Goal: Task Accomplishment & Management: Use online tool/utility

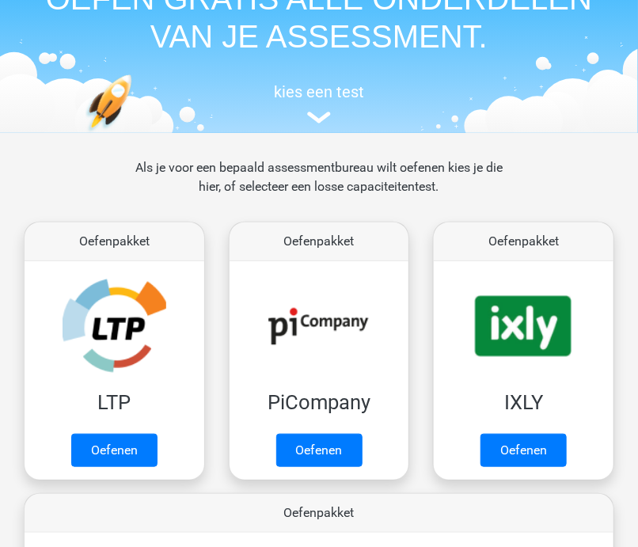
scroll to position [95, 0]
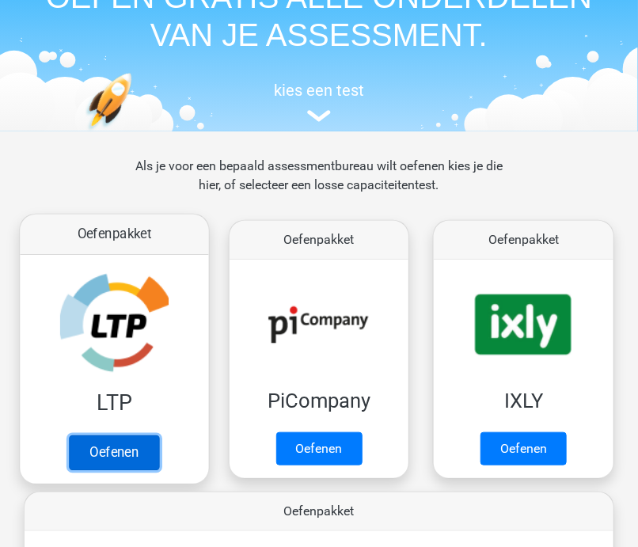
click at [100, 450] on link "Oefenen" at bounding box center [114, 453] width 90 height 35
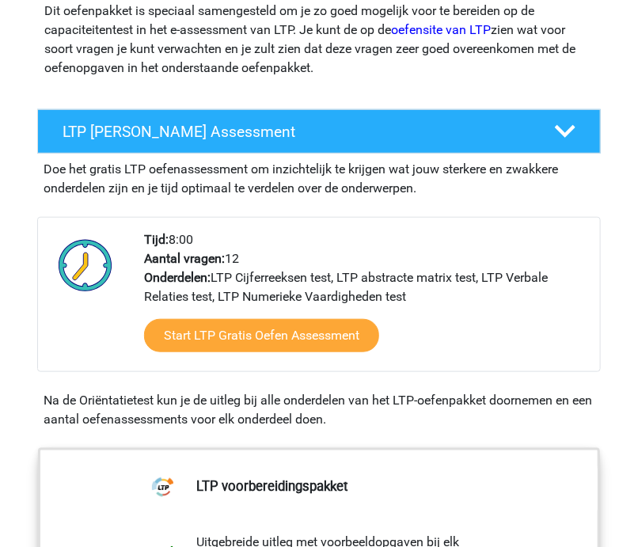
scroll to position [285, 0]
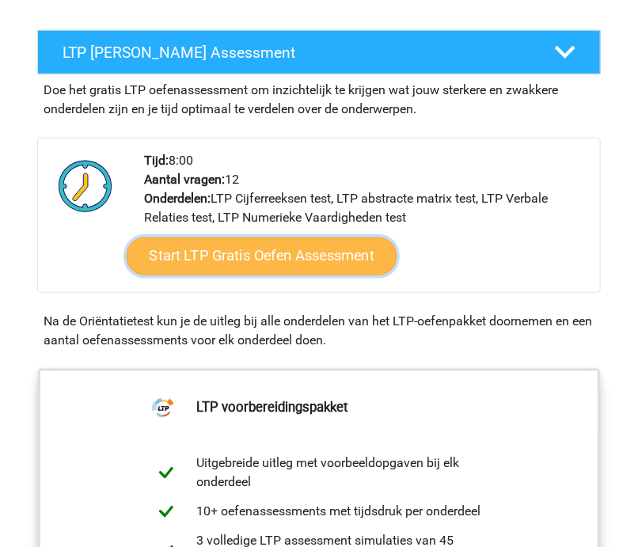
click at [226, 256] on link "Start LTP Gratis Oefen Assessment" at bounding box center [262, 256] width 271 height 38
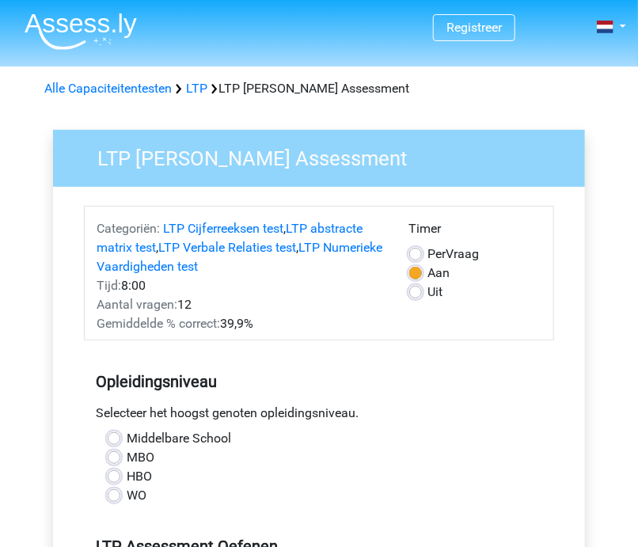
click at [127, 475] on label "HBO" at bounding box center [139, 476] width 25 height 19
click at [111, 475] on input "HBO" at bounding box center [114, 475] width 13 height 16
radio input "true"
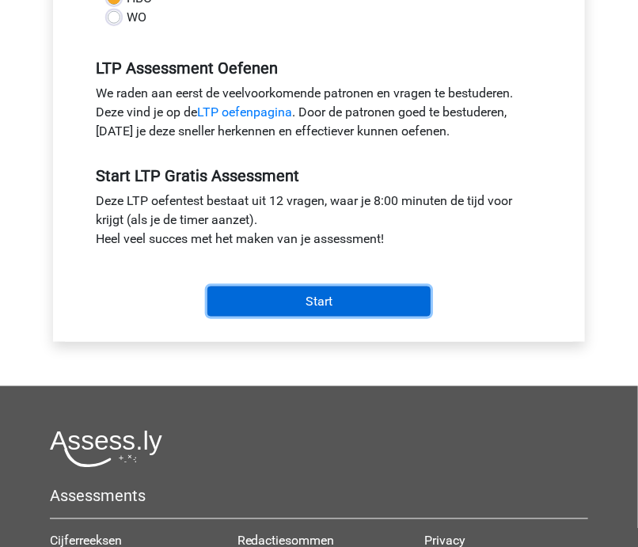
click at [297, 304] on input "Start" at bounding box center [318, 302] width 223 height 30
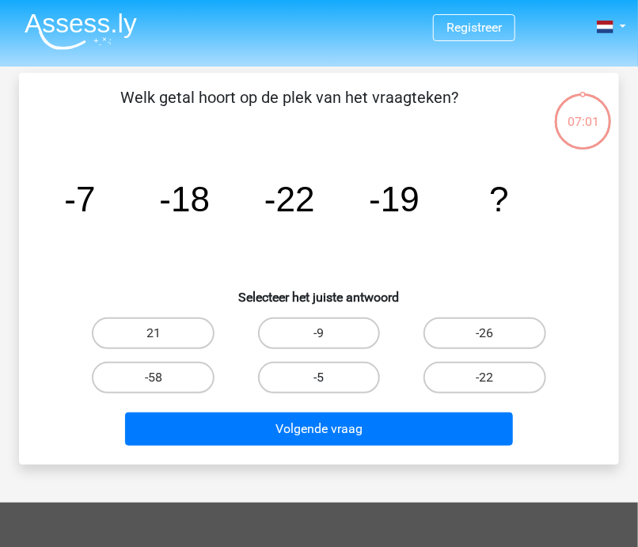
click at [340, 377] on label "-5" at bounding box center [319, 378] width 123 height 32
click at [329, 378] on input "-5" at bounding box center [324, 383] width 10 height 10
radio input "true"
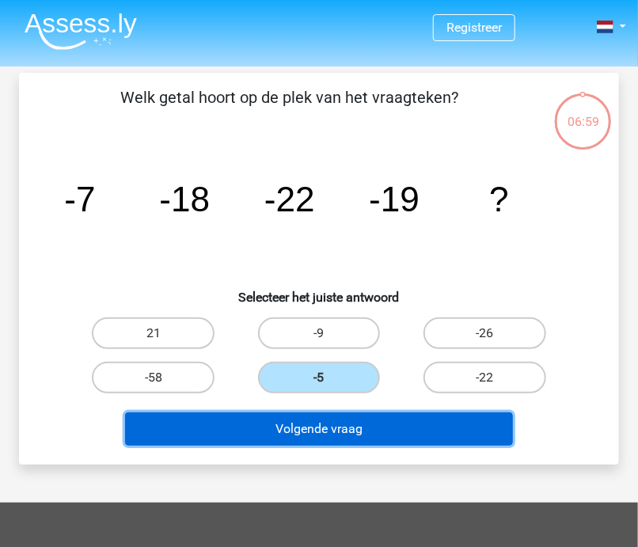
click at [355, 428] on button "Volgende vraag" at bounding box center [319, 428] width 388 height 33
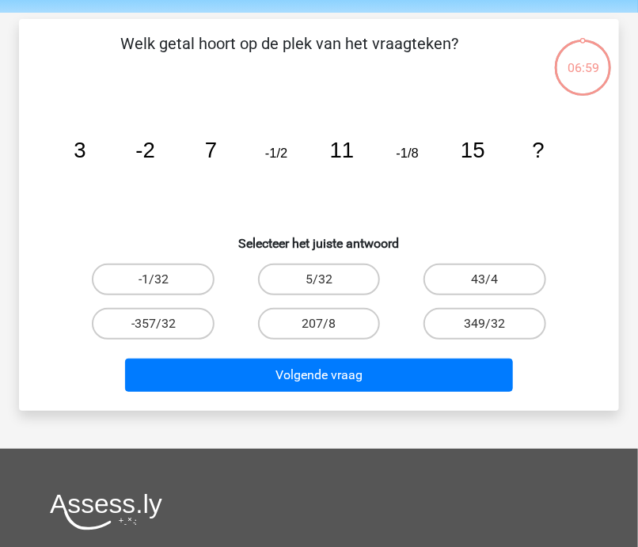
scroll to position [73, 0]
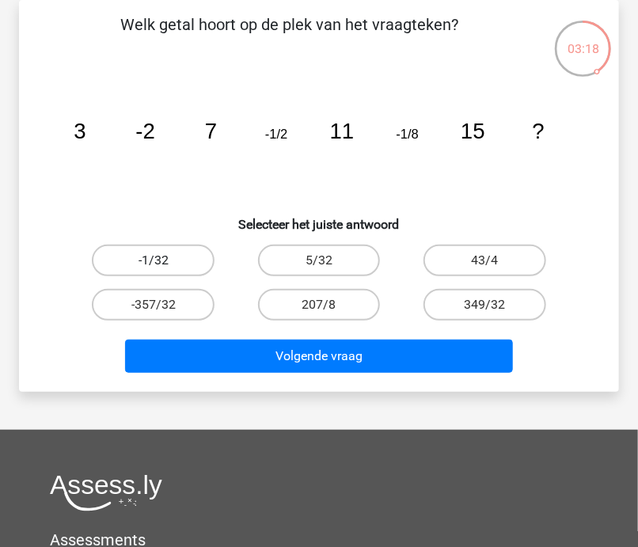
click at [162, 271] on label "-1/32" at bounding box center [153, 261] width 123 height 32
click at [162, 271] on input "-1/32" at bounding box center [159, 265] width 10 height 10
radio input "true"
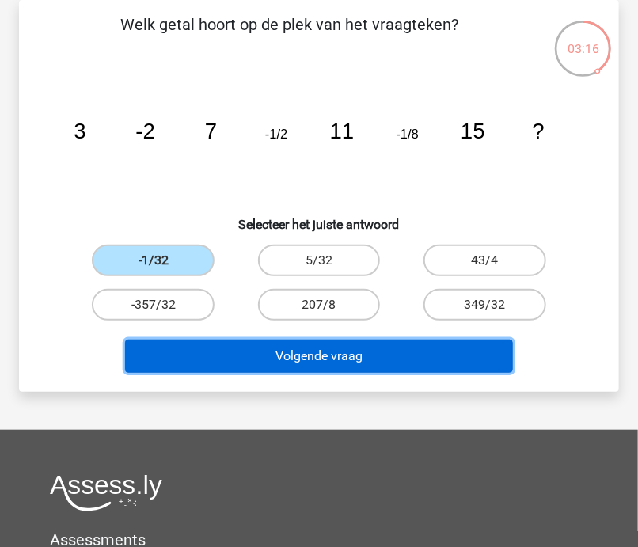
click at [274, 346] on button "Volgende vraag" at bounding box center [319, 356] width 388 height 33
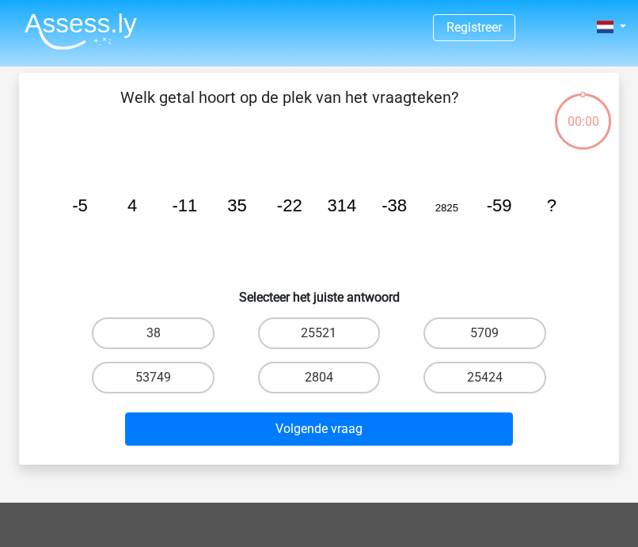
scroll to position [73, 0]
